Goal: Task Accomplishment & Management: Use online tool/utility

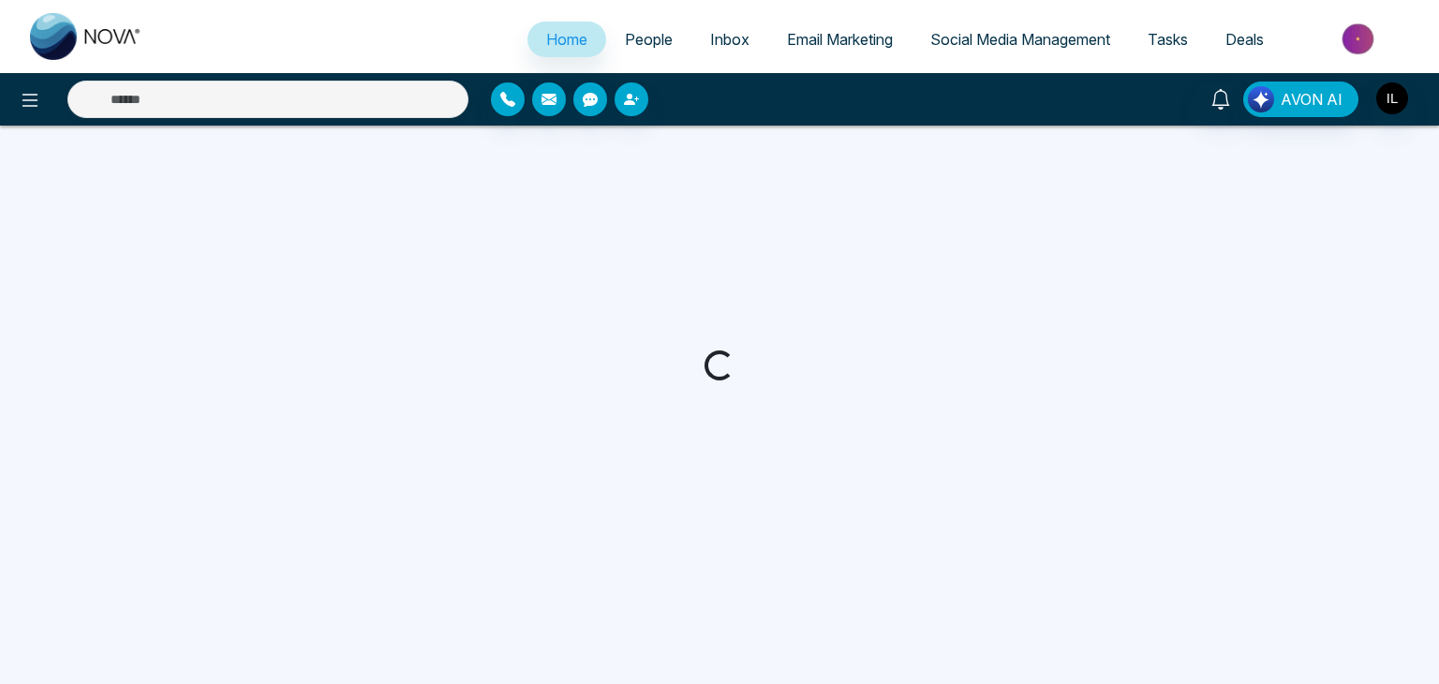
select select "*"
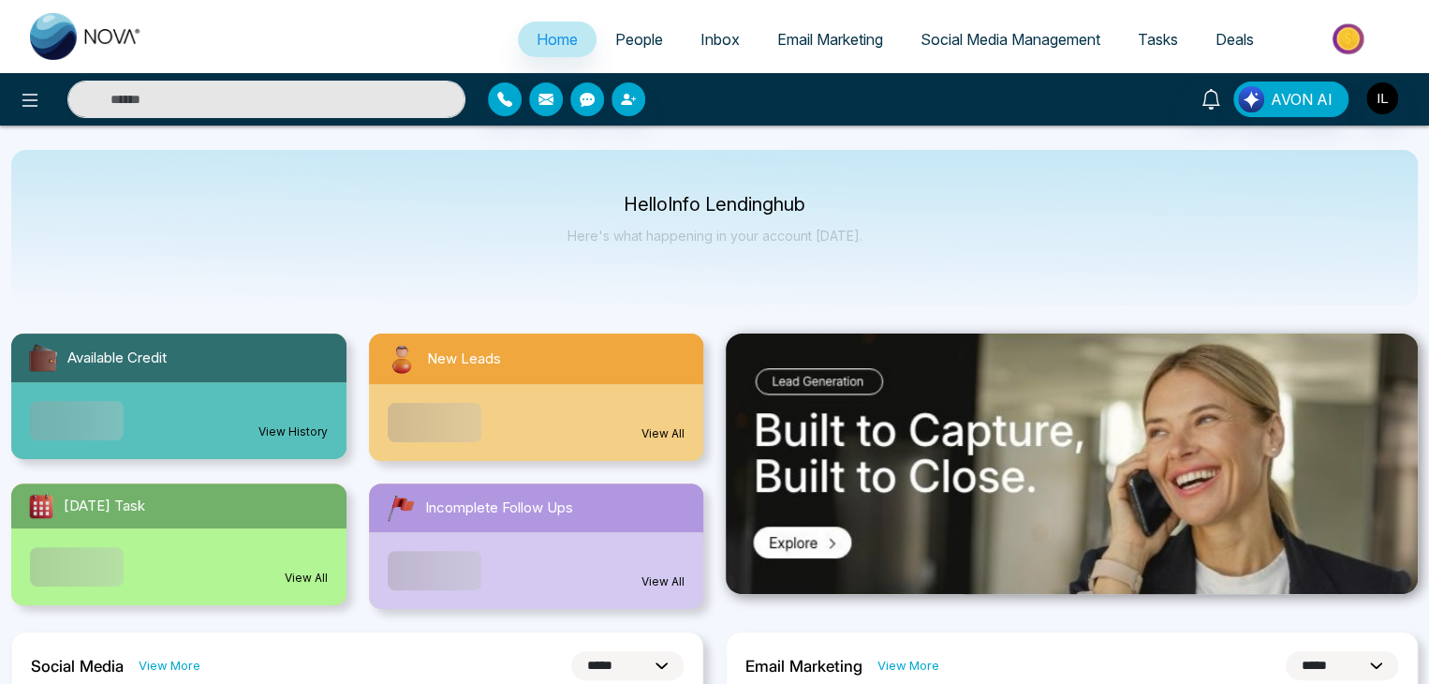
click at [993, 27] on link "Social Media Management" at bounding box center [1010, 40] width 217 height 36
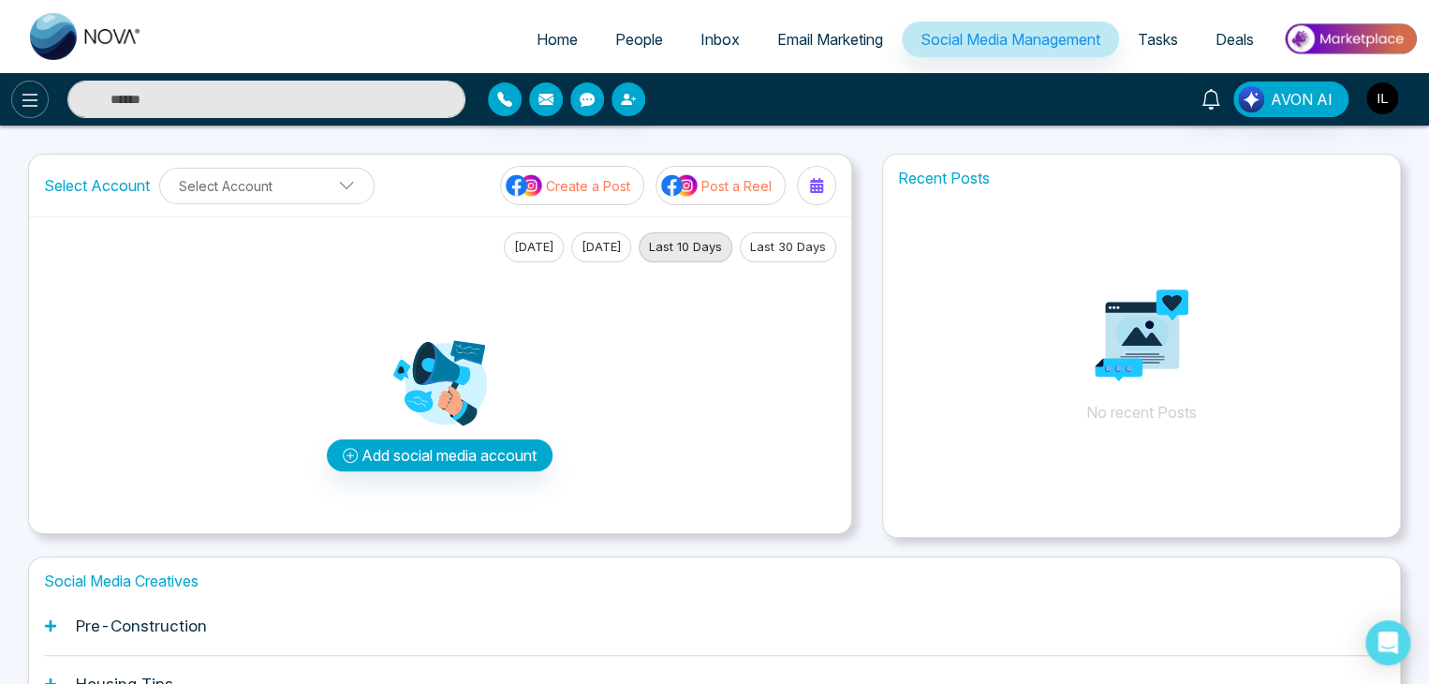
click at [24, 114] on button at bounding box center [29, 99] width 37 height 37
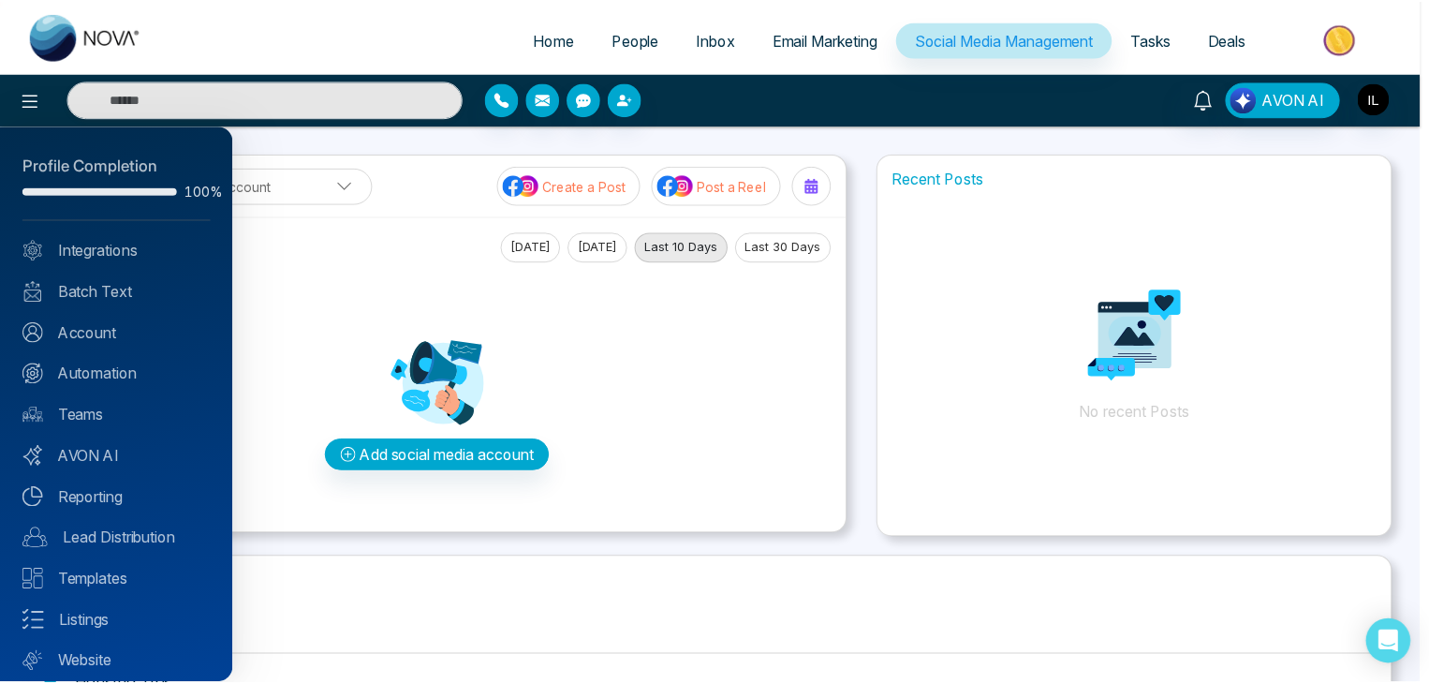
scroll to position [52, 0]
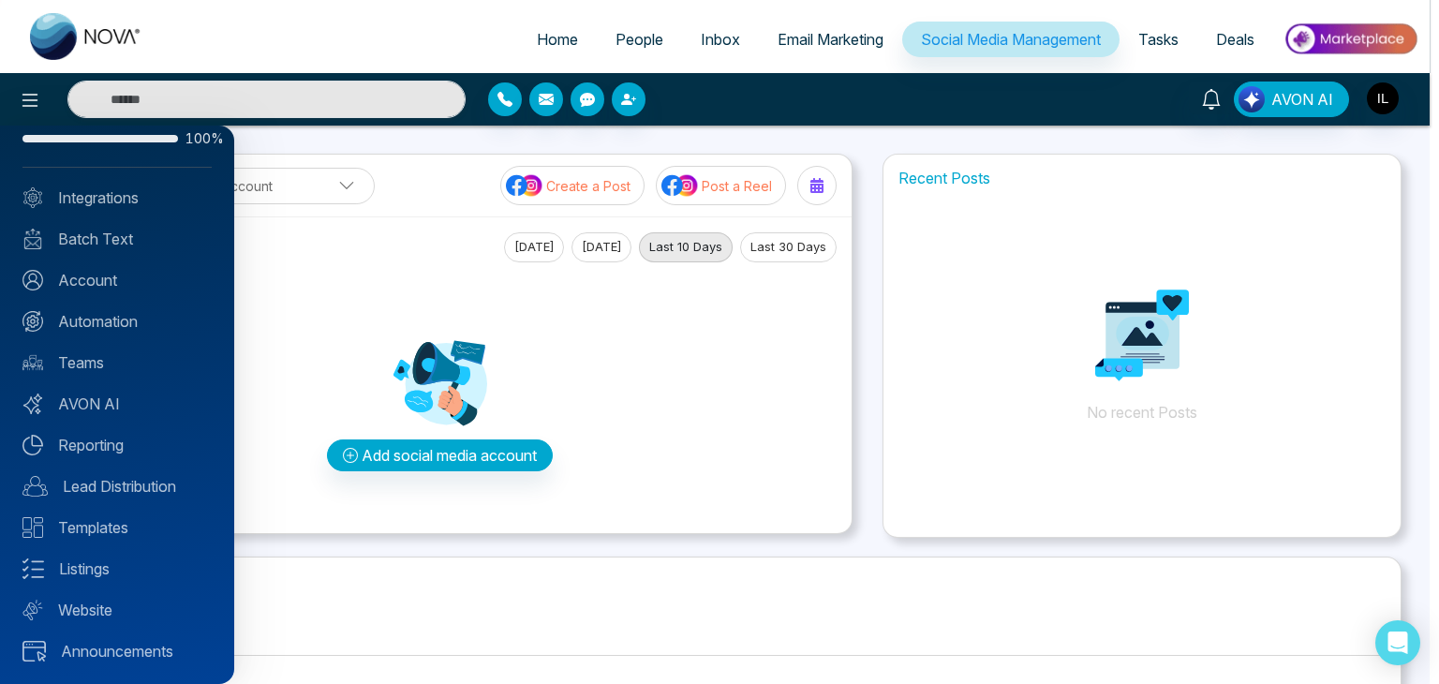
click at [96, 42] on div at bounding box center [719, 342] width 1439 height 684
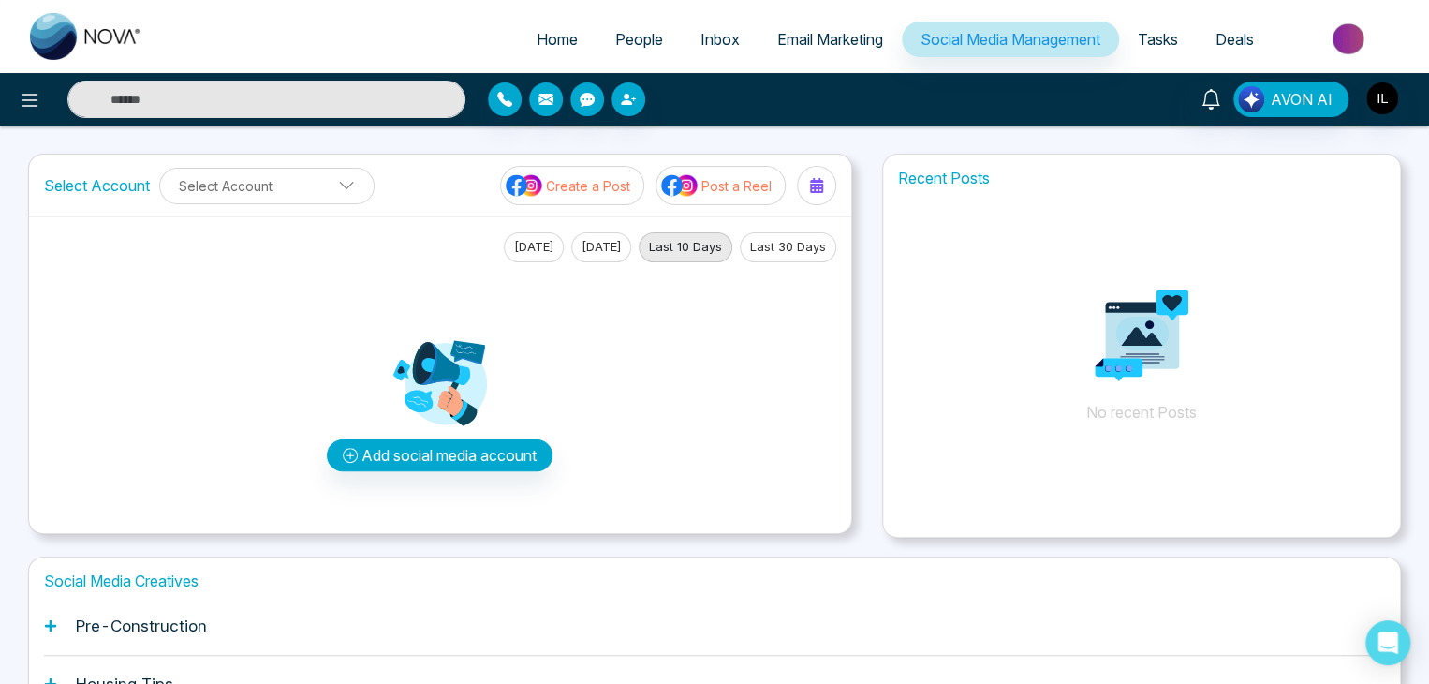
click at [47, 30] on img at bounding box center [86, 36] width 112 height 47
select select "*"
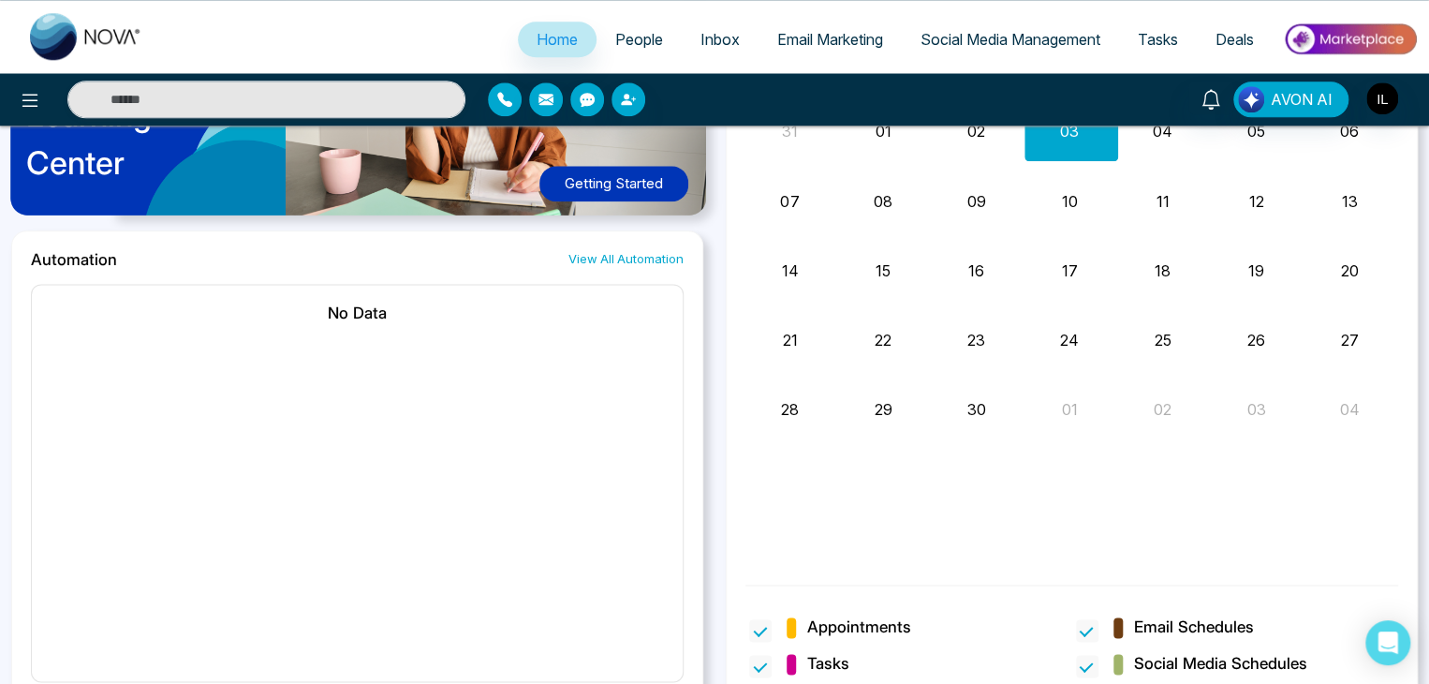
scroll to position [1089, 0]
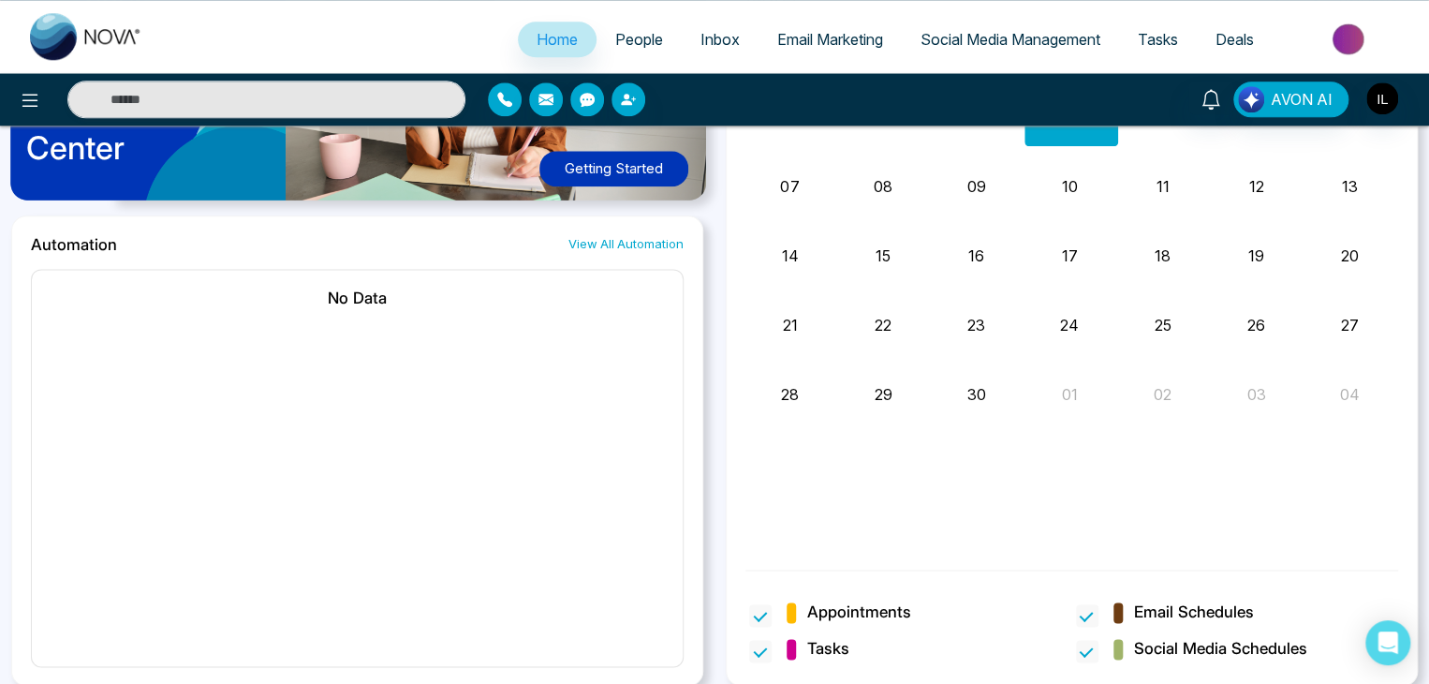
click at [1068, 52] on link "Social Media Management" at bounding box center [1010, 40] width 217 height 36
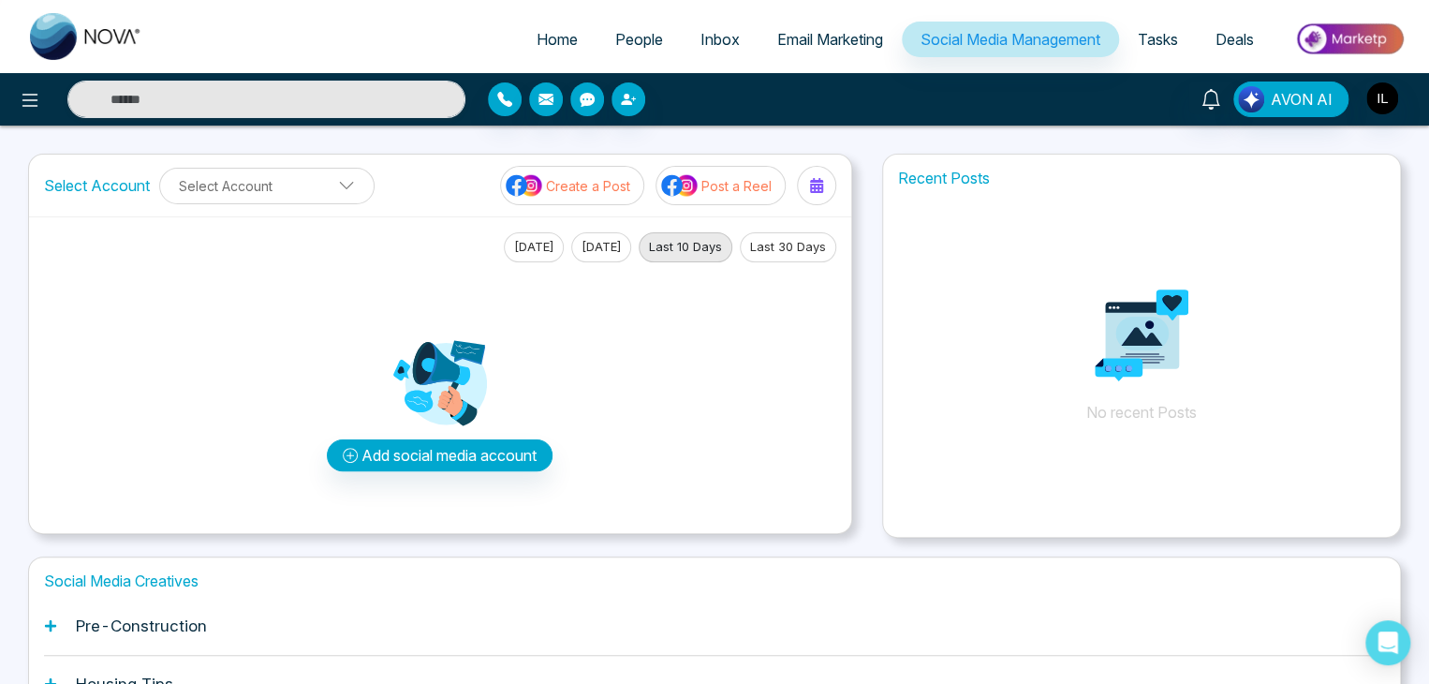
scroll to position [176, 0]
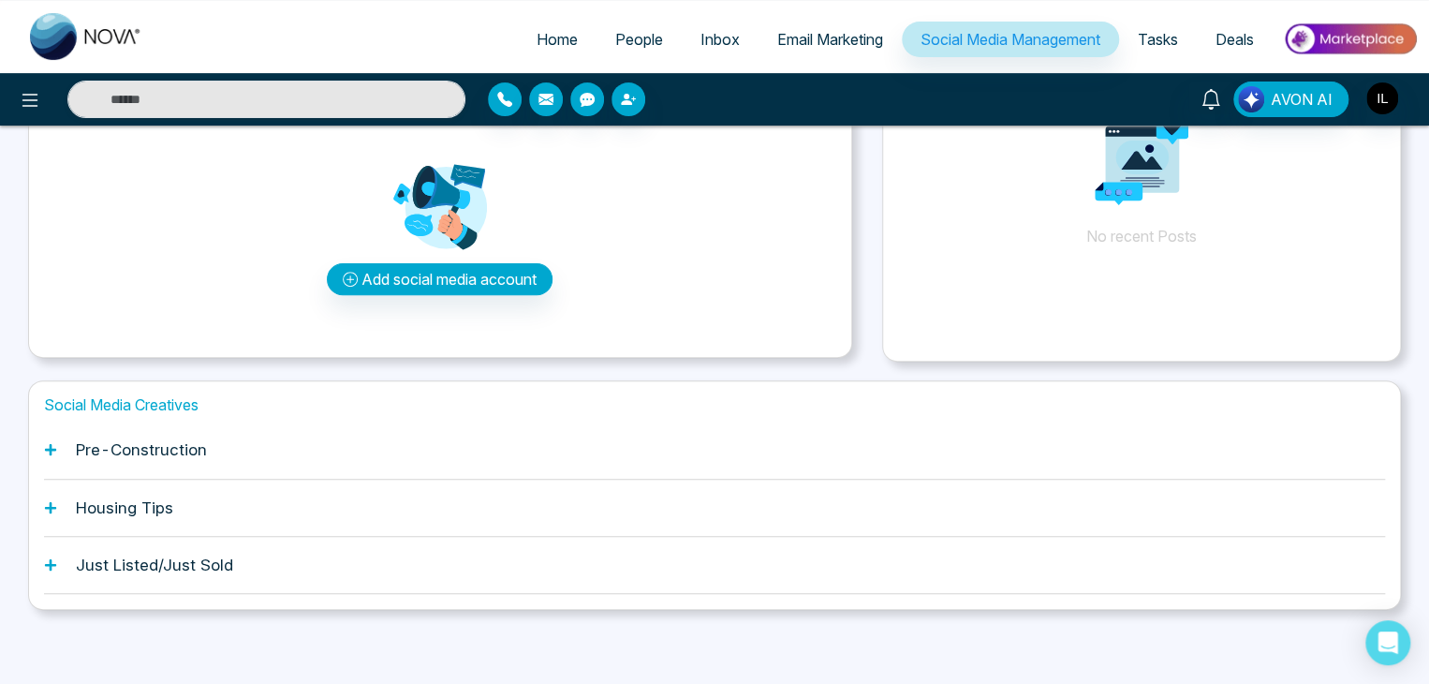
click at [383, 575] on div "Just Listed/Just Sold" at bounding box center [714, 565] width 1341 height 57
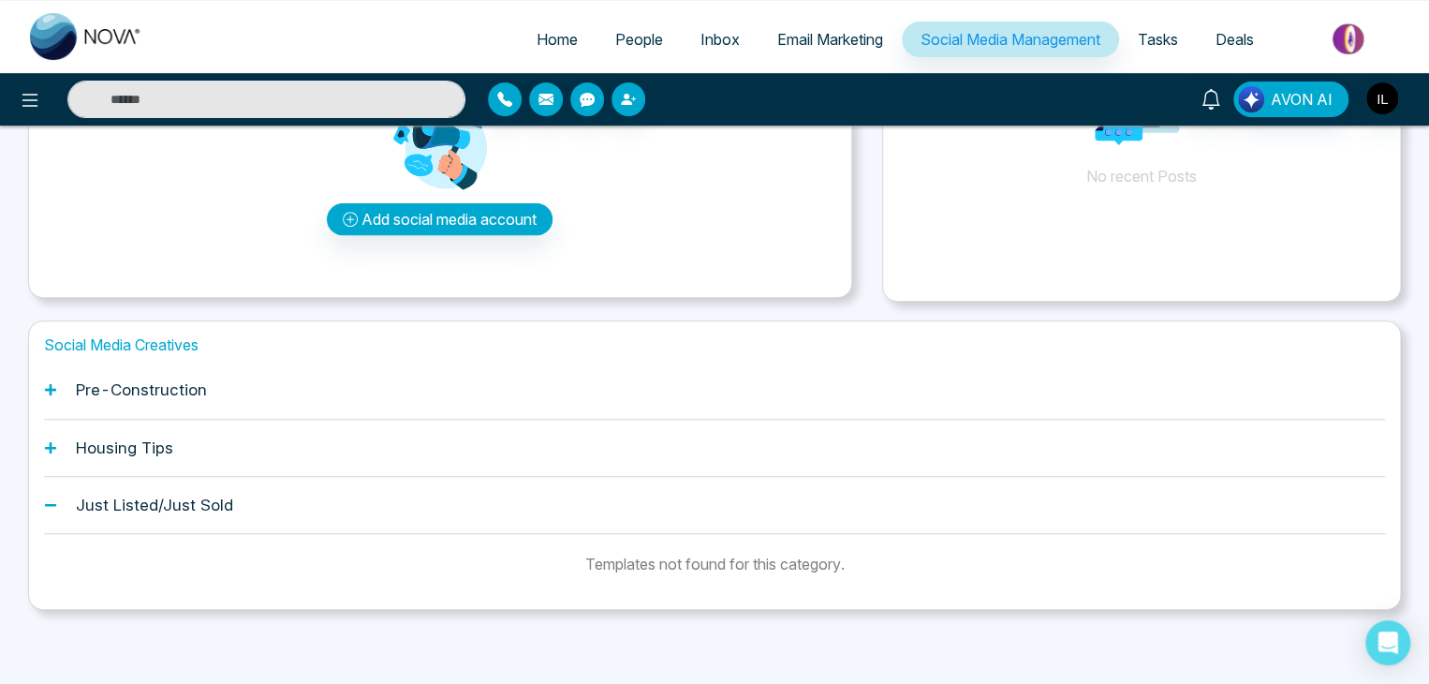
scroll to position [0, 0]
